Goal: Obtain resource: Obtain resource

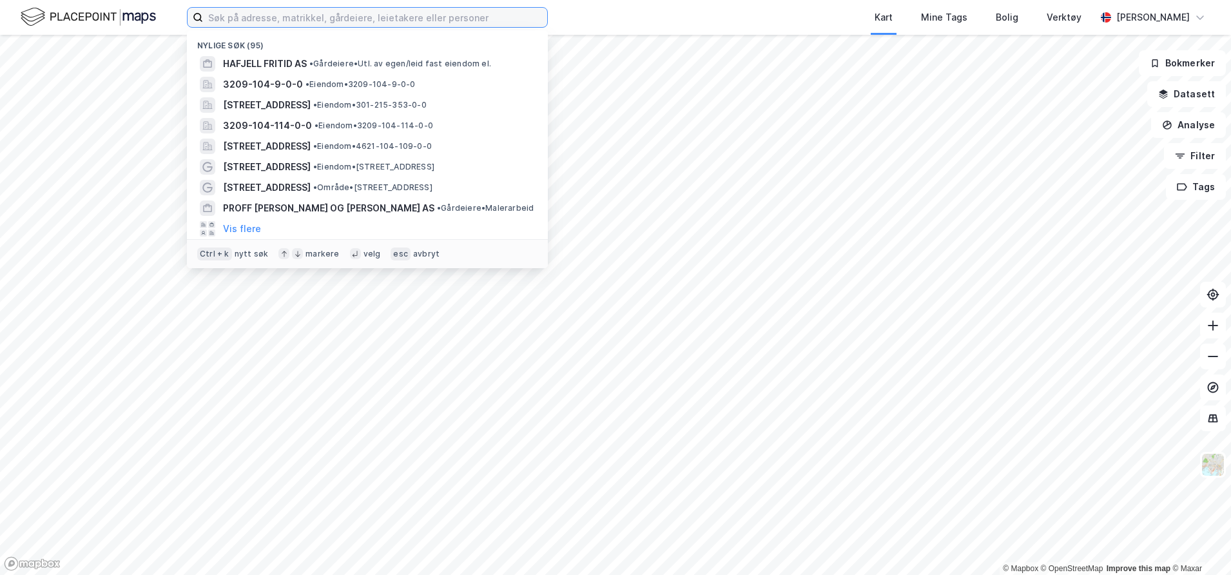
click at [372, 21] on input at bounding box center [375, 17] width 344 height 19
click at [251, 14] on input at bounding box center [375, 17] width 344 height 19
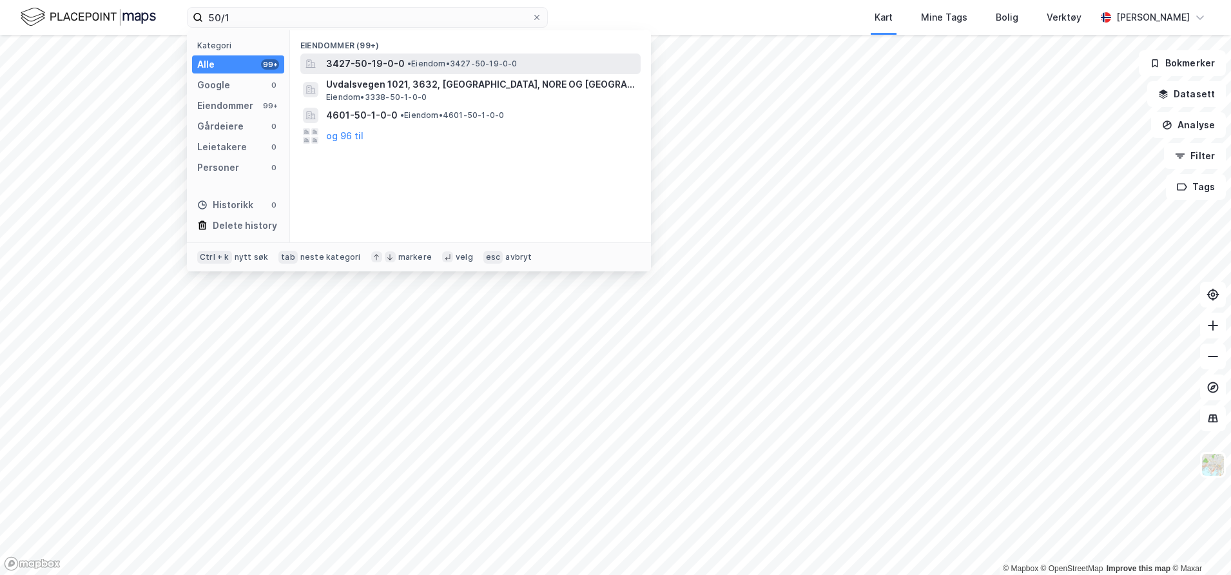
click at [407, 67] on span "•" at bounding box center [409, 64] width 4 height 10
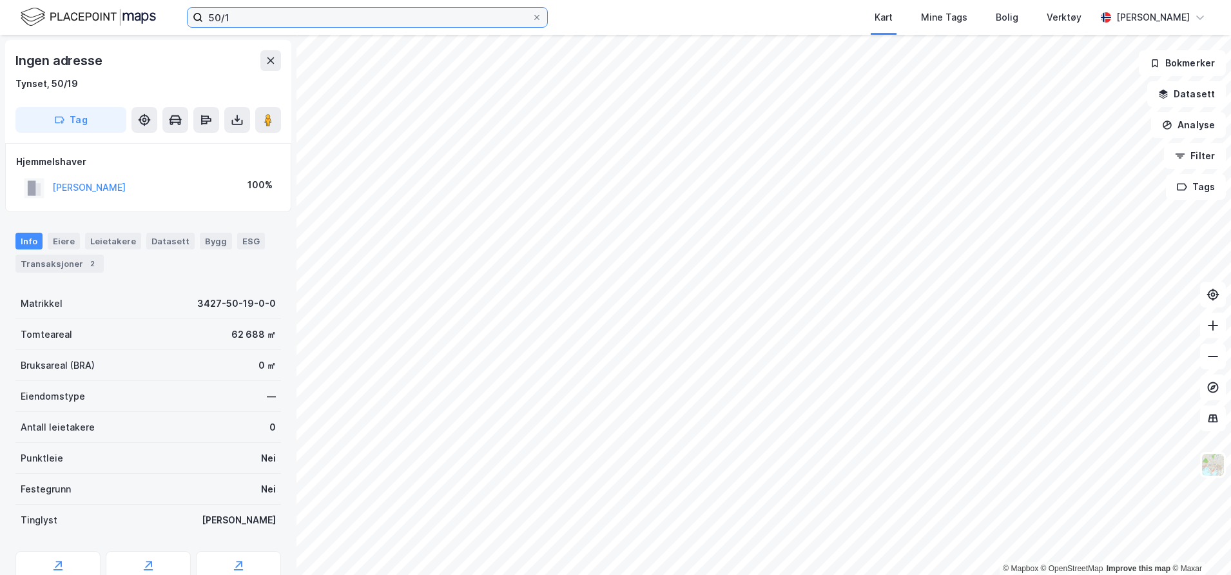
click at [244, 21] on input "50/1" at bounding box center [367, 17] width 329 height 19
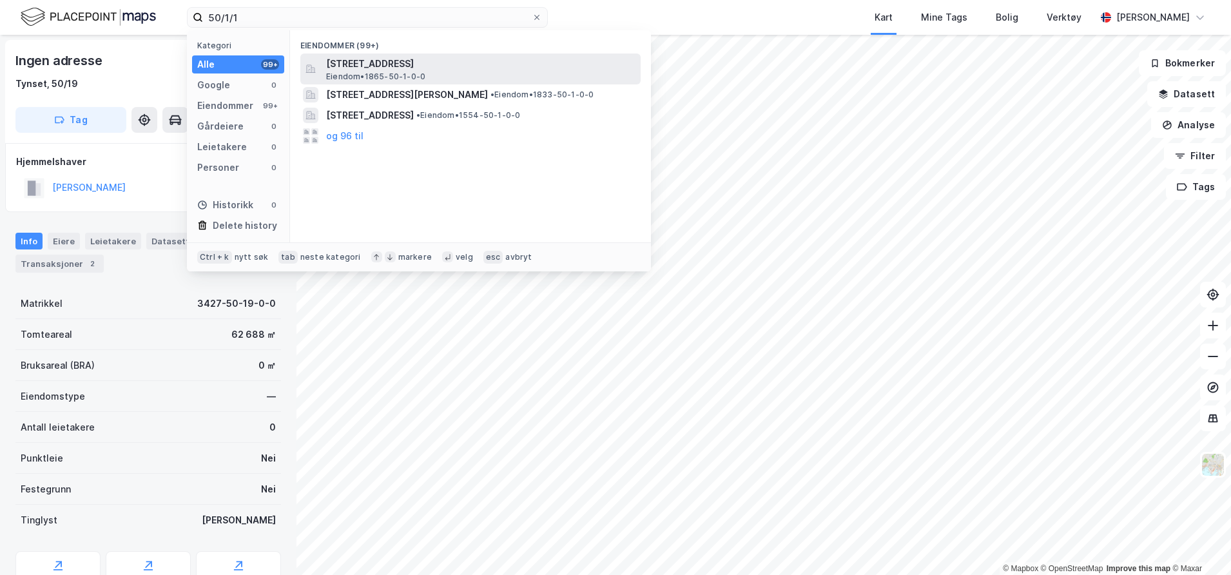
click at [378, 65] on span "[STREET_ADDRESS]" at bounding box center [480, 63] width 309 height 15
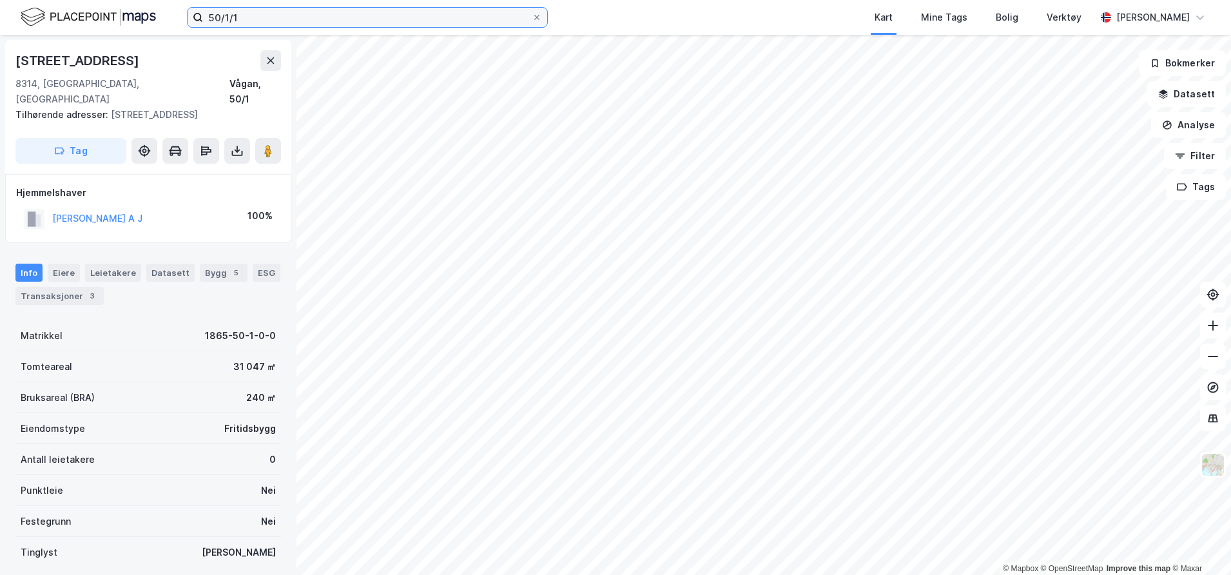
click at [245, 17] on input "50/1/1" at bounding box center [367, 17] width 329 height 19
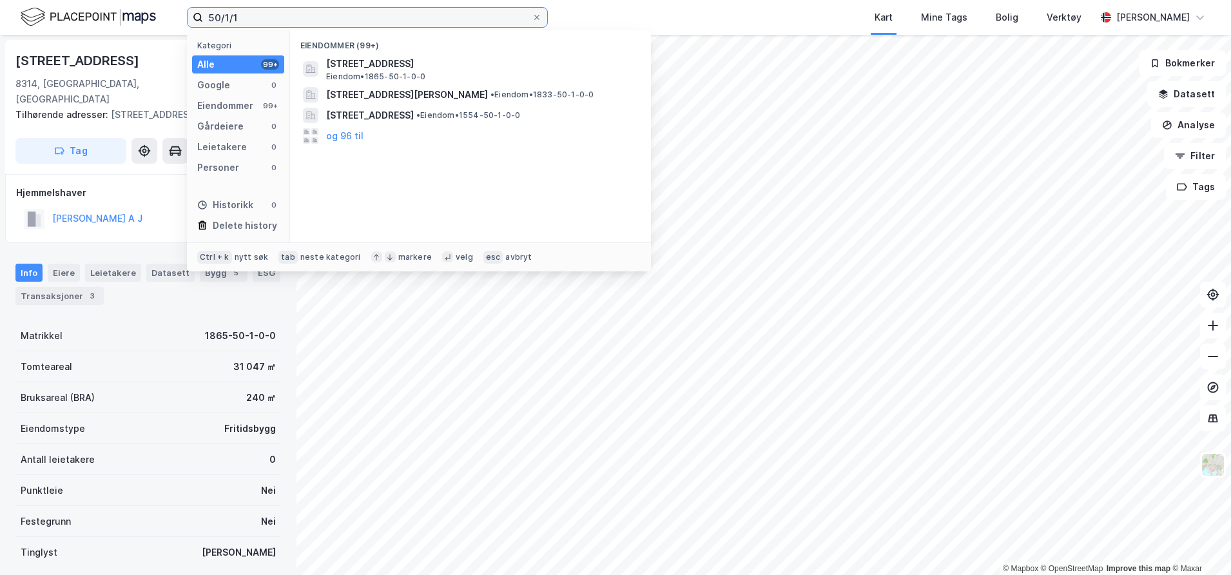
drag, startPoint x: 250, startPoint y: 17, endPoint x: 182, endPoint y: 23, distance: 67.9
click at [182, 23] on div "50/1/1 Kategori Alle 99+ Google 0 Eiendommer 99+ Gårdeiere 0 Leietakere 0 Perso…" at bounding box center [615, 17] width 1231 height 35
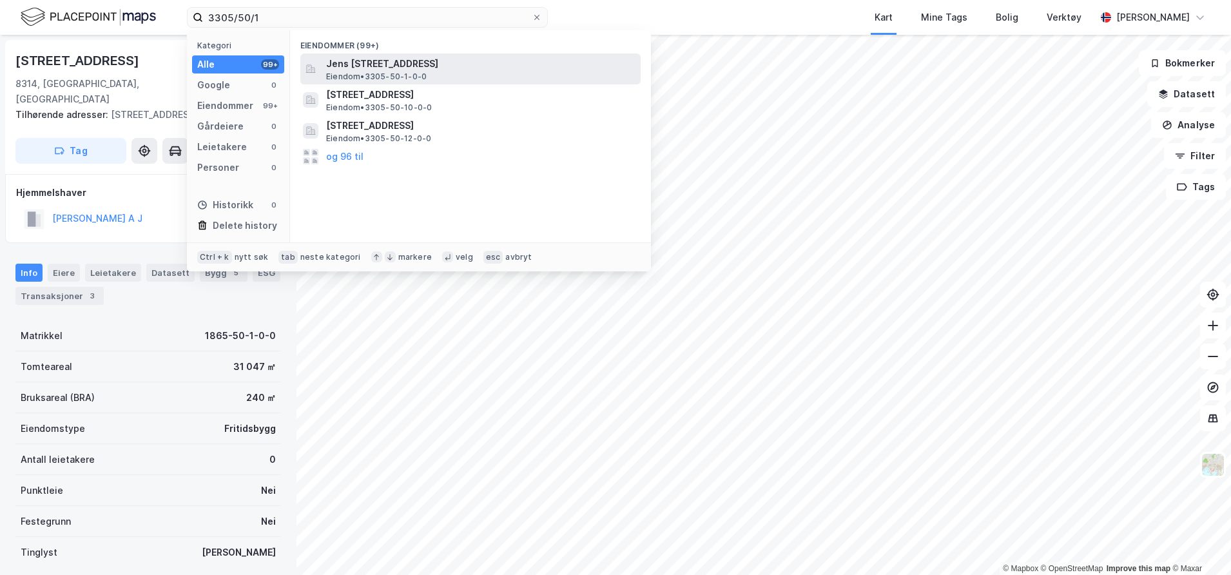
click at [425, 66] on span "Jens [STREET_ADDRESS]" at bounding box center [480, 63] width 309 height 15
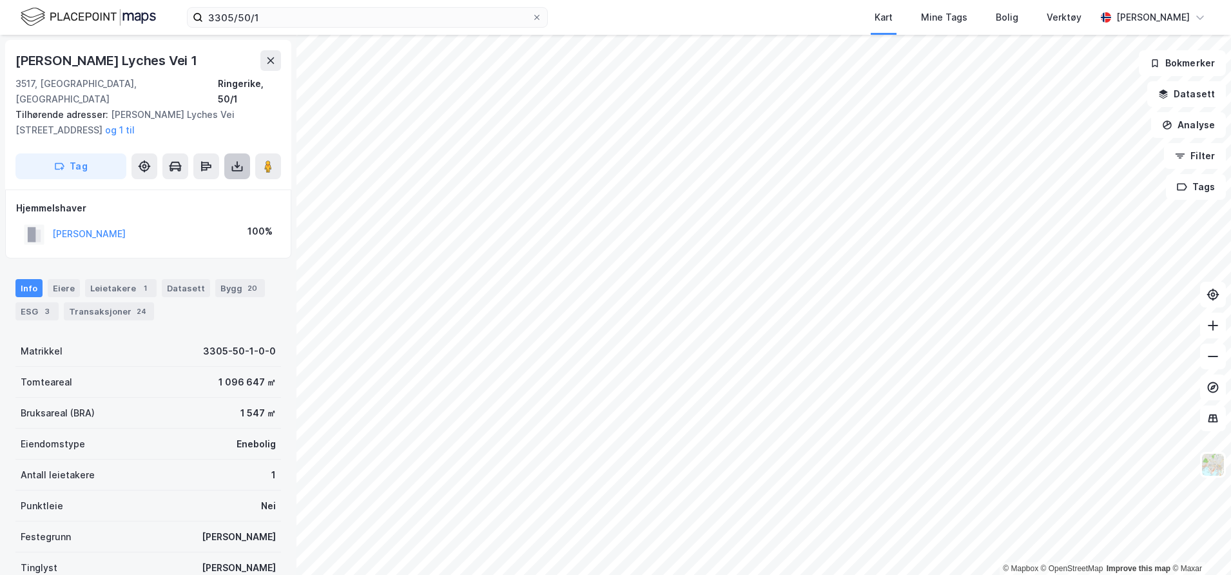
click at [237, 166] on icon at bounding box center [237, 168] width 11 height 5
click at [199, 187] on div "Last ned grunnbok" at bounding box center [173, 192] width 75 height 10
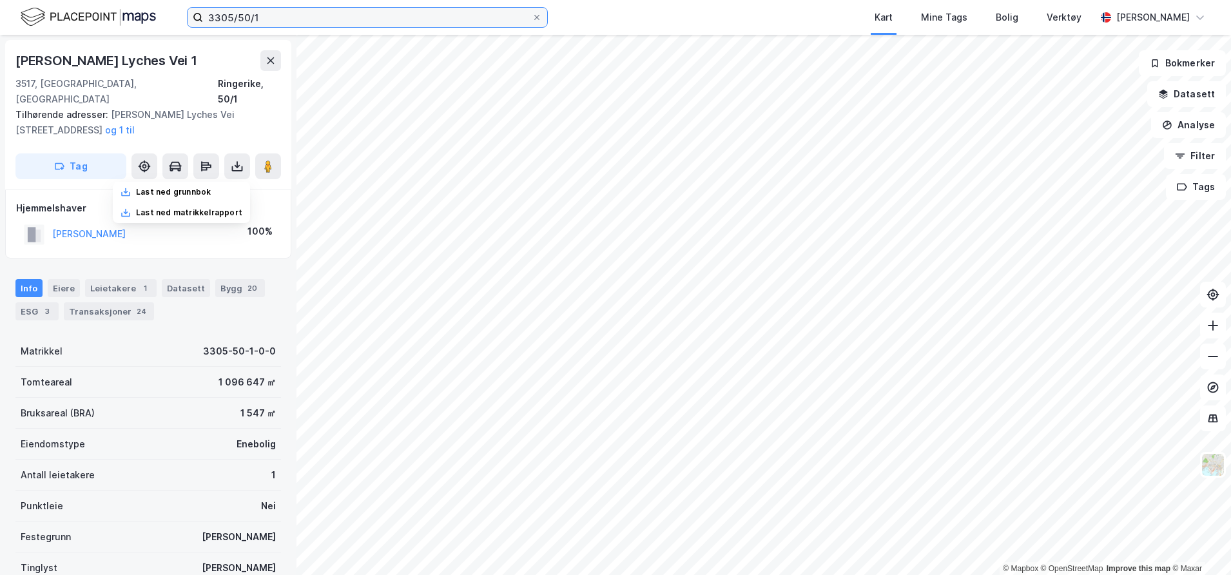
click at [263, 21] on input "3305/50/1" at bounding box center [367, 17] width 329 height 19
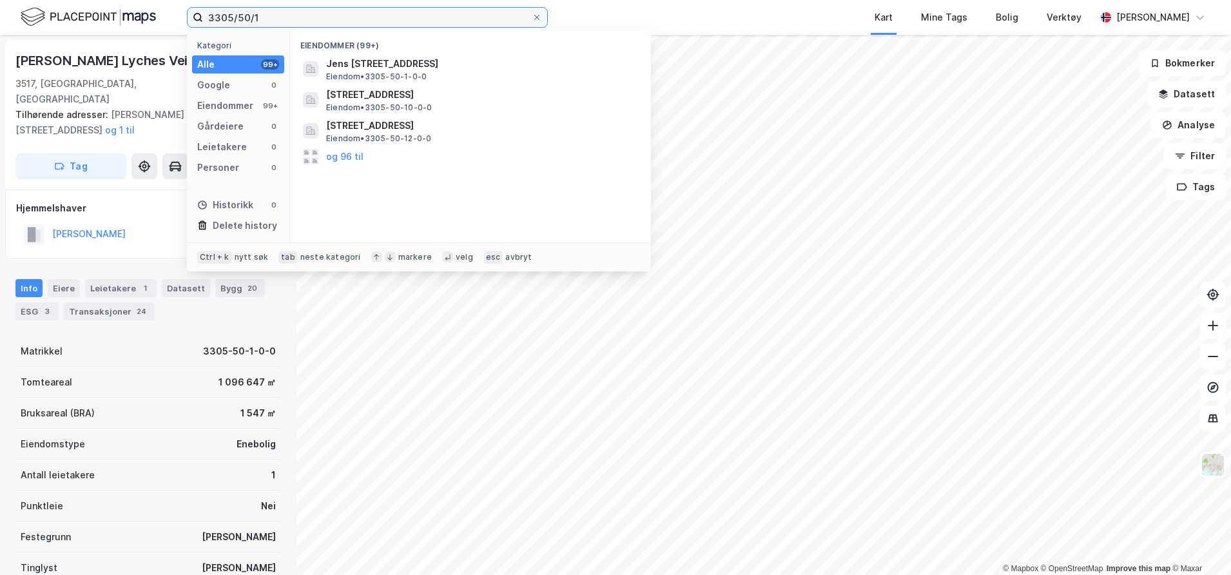
click at [272, 20] on input "3305/50/1" at bounding box center [367, 17] width 329 height 19
type input "3305/50/1/14"
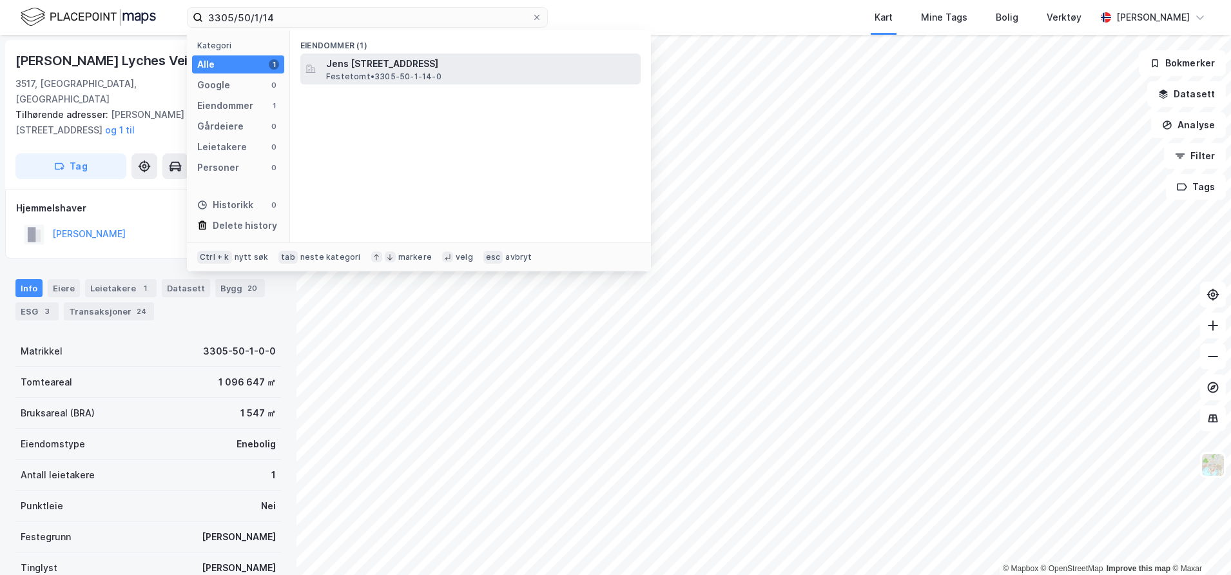
click at [400, 75] on span "Festetomt • 3305-50-1-14-0" at bounding box center [383, 77] width 115 height 10
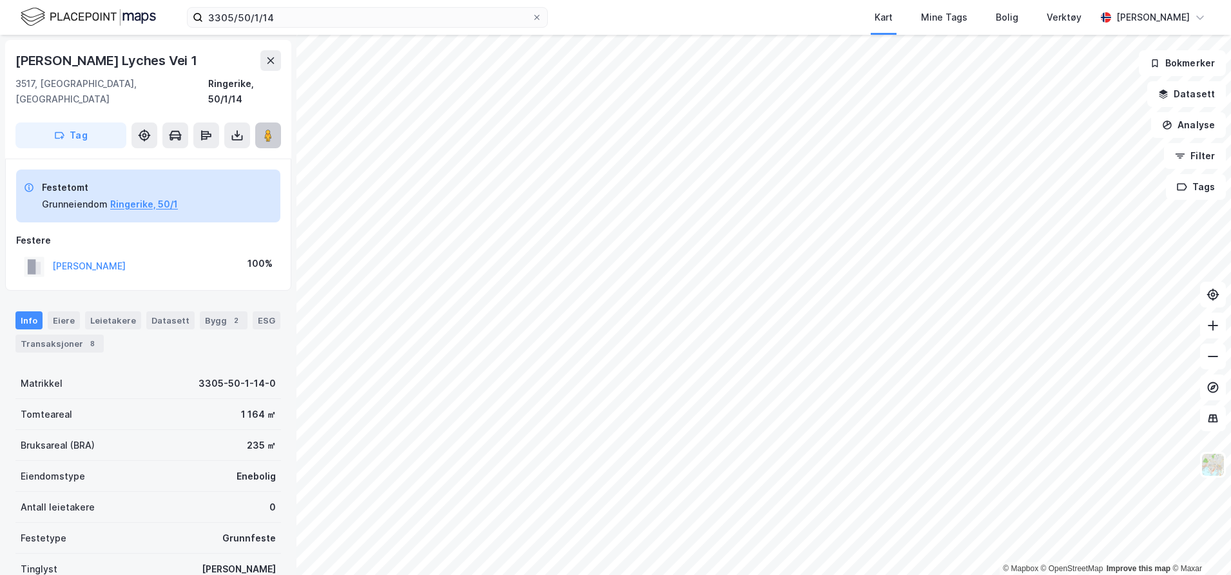
click at [258, 123] on button at bounding box center [268, 135] width 26 height 26
click at [226, 122] on button at bounding box center [237, 135] width 26 height 26
click at [196, 156] on div "Last ned grunnbok" at bounding box center [173, 161] width 75 height 10
click at [272, 57] on icon at bounding box center [271, 60] width 10 height 10
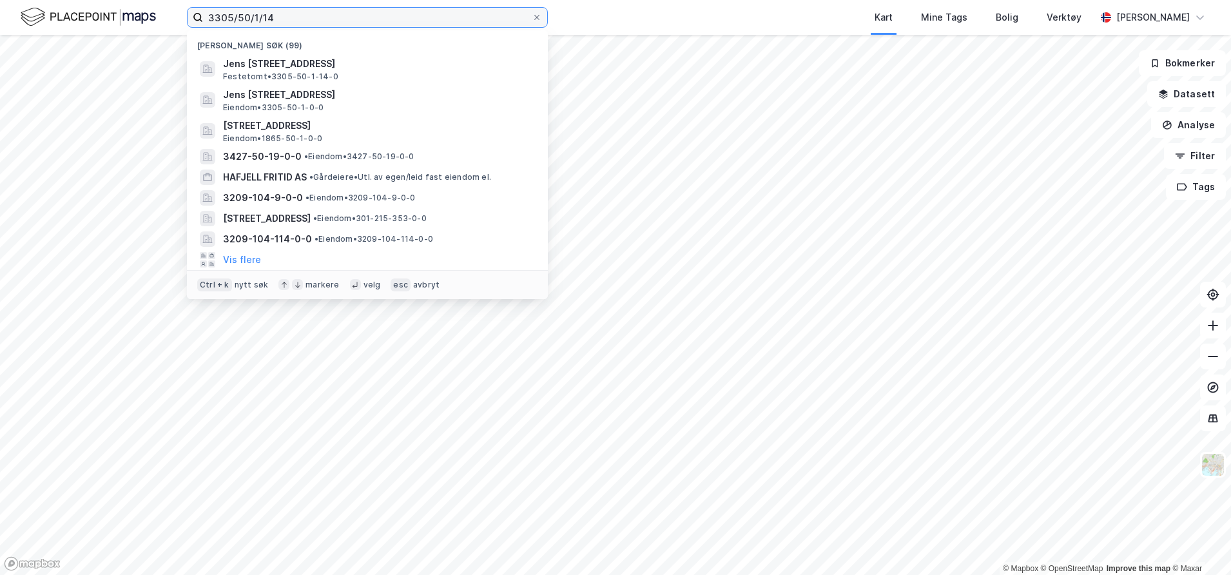
click at [279, 24] on input "3305/50/1/14" at bounding box center [367, 17] width 329 height 19
drag, startPoint x: 293, startPoint y: 17, endPoint x: 86, endPoint y: 21, distance: 207.0
click at [86, 21] on div "3305/50/1/14 [PERSON_NAME] søk (99) Jens [STREET_ADDRESS], RINGERIKE Festetomt …" at bounding box center [615, 17] width 1231 height 35
